Goal: Transaction & Acquisition: Book appointment/travel/reservation

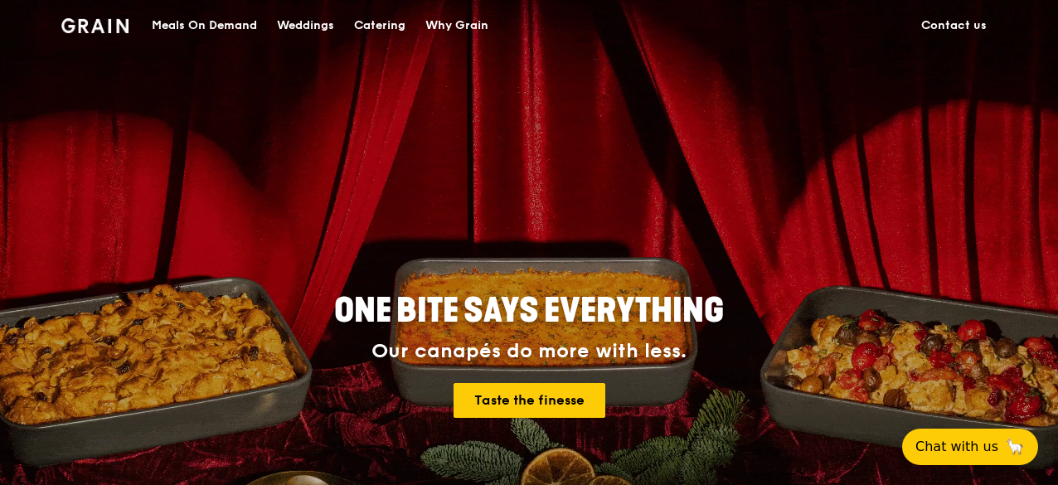
click at [365, 21] on div "Catering" at bounding box center [379, 26] width 51 height 50
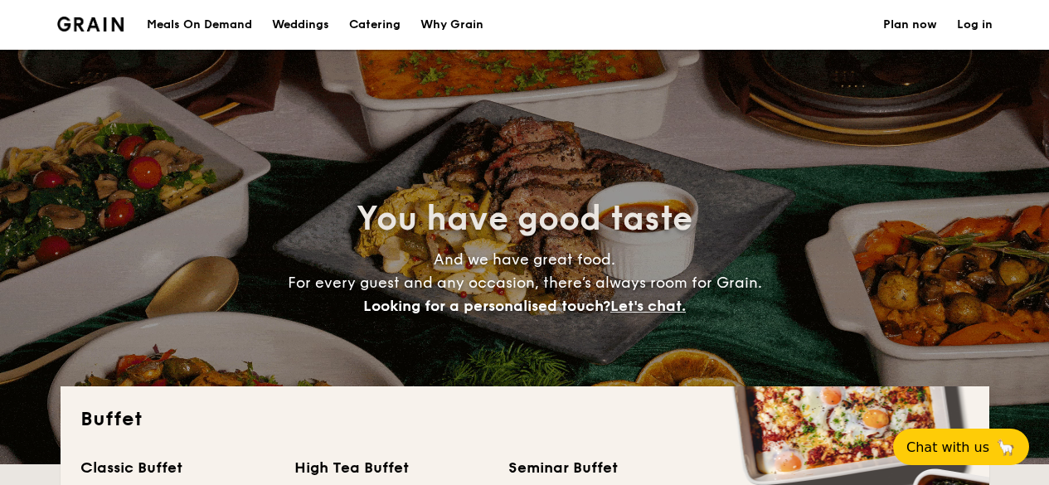
select select
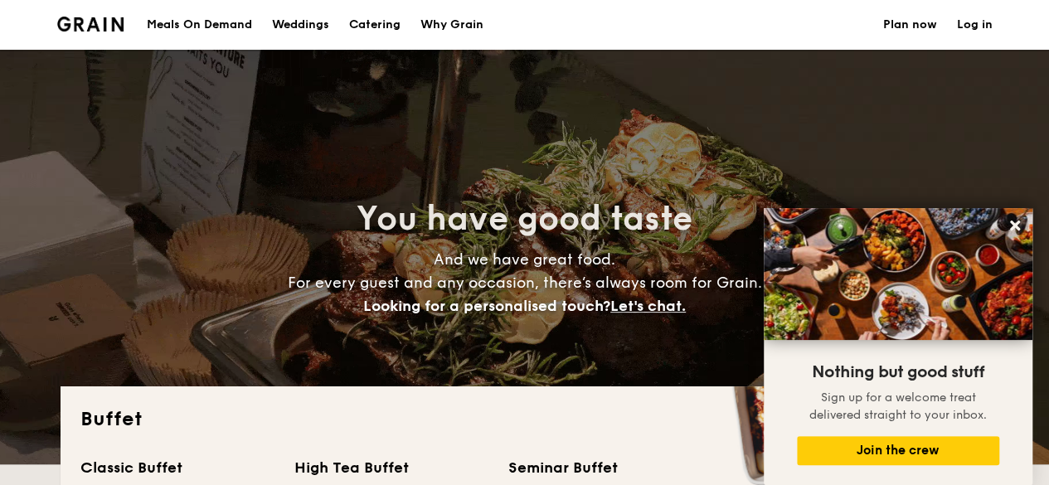
scroll to position [415, 0]
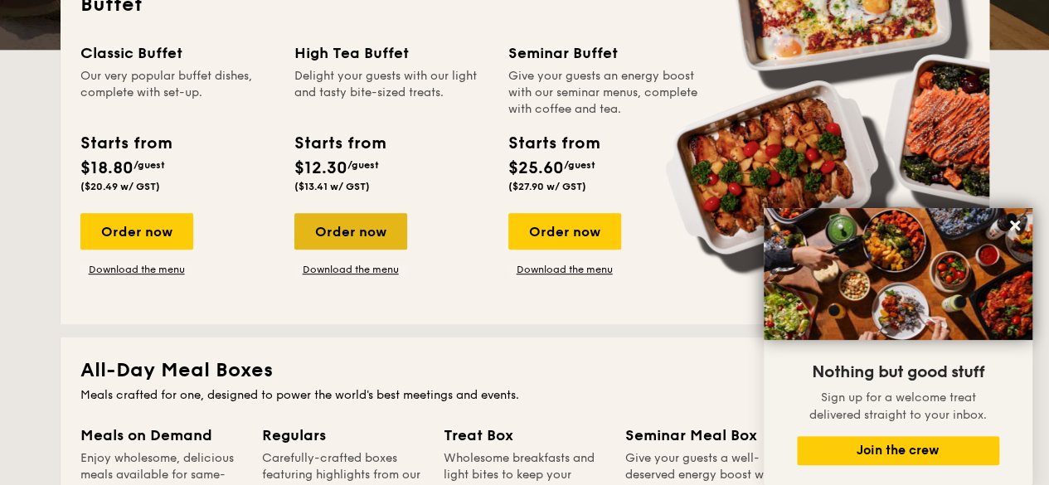
click at [367, 227] on div "Order now" at bounding box center [350, 231] width 113 height 36
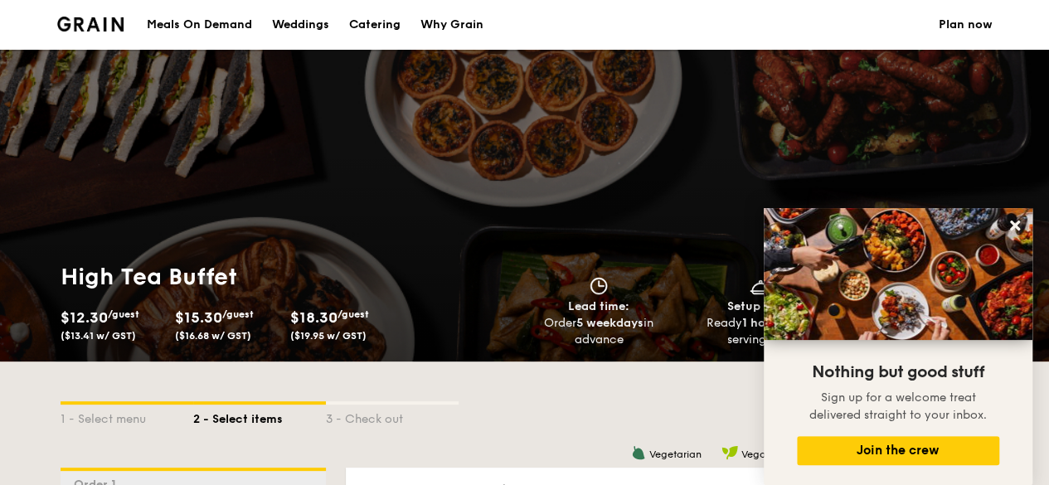
scroll to position [415, 0]
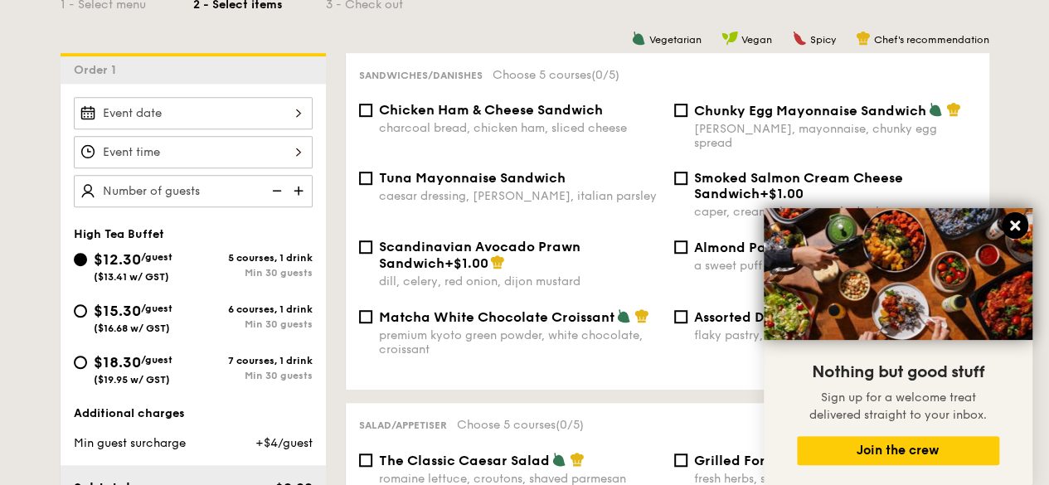
click at [1013, 223] on icon at bounding box center [1015, 226] width 10 height 10
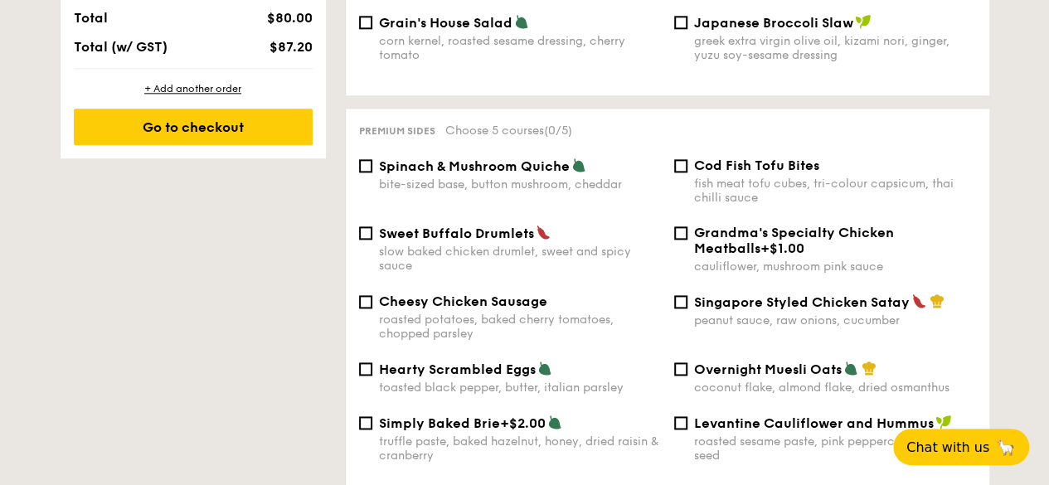
scroll to position [312, 0]
